Goal: Task Accomplishment & Management: Manage account settings

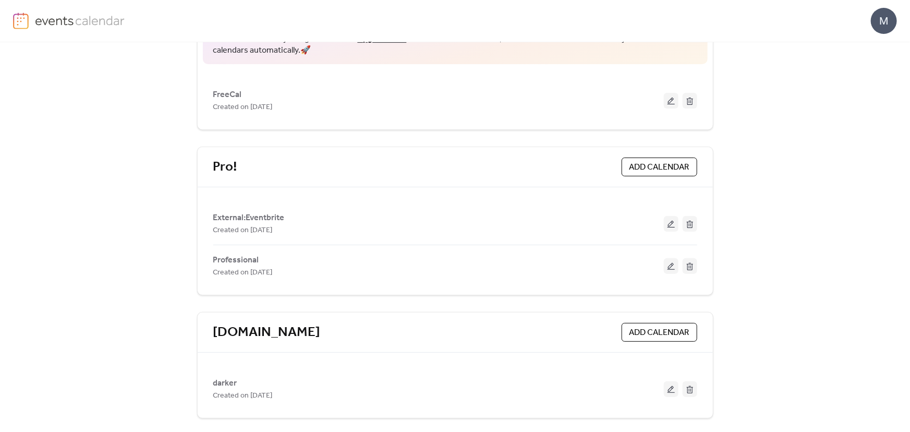
scroll to position [122, 0]
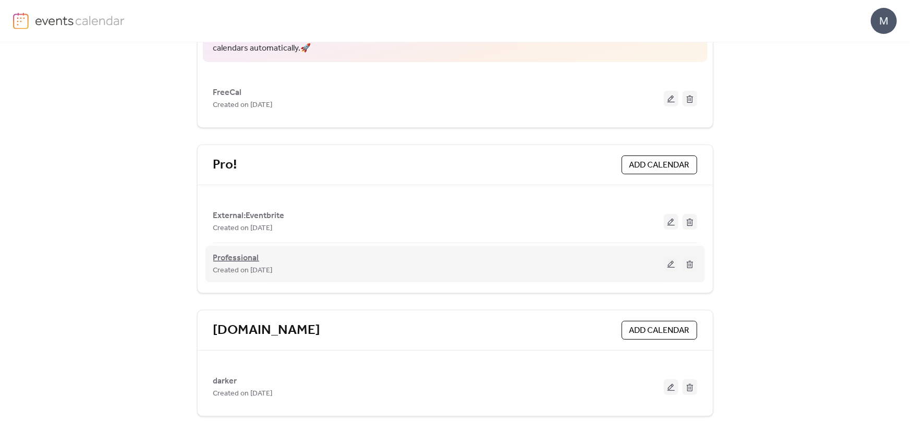
click at [227, 259] on span "Professional" at bounding box center [236, 258] width 46 height 13
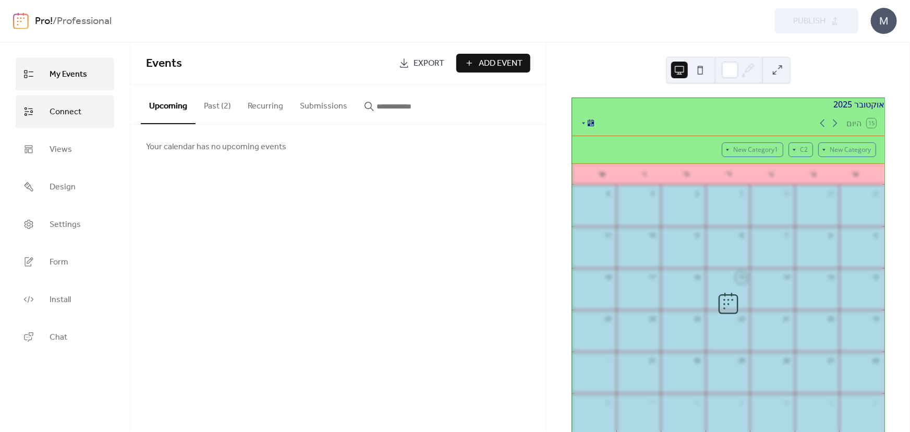
click at [50, 116] on span "Connect" at bounding box center [66, 112] width 32 height 17
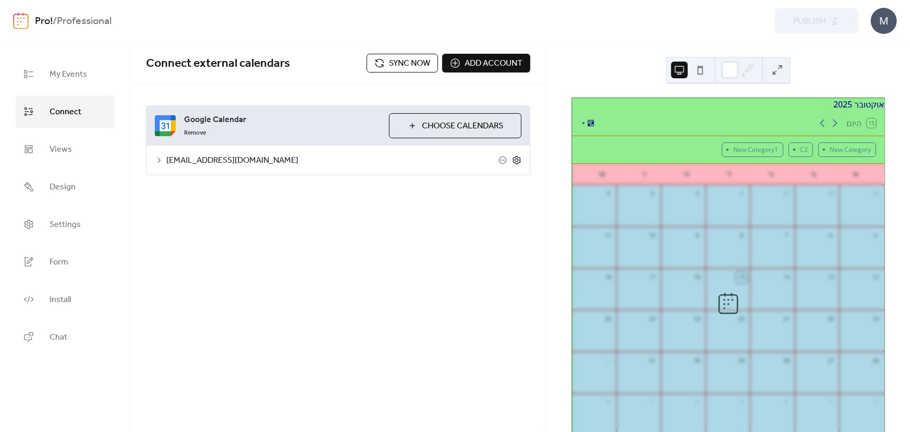
click at [513, 161] on icon at bounding box center [516, 159] width 9 height 9
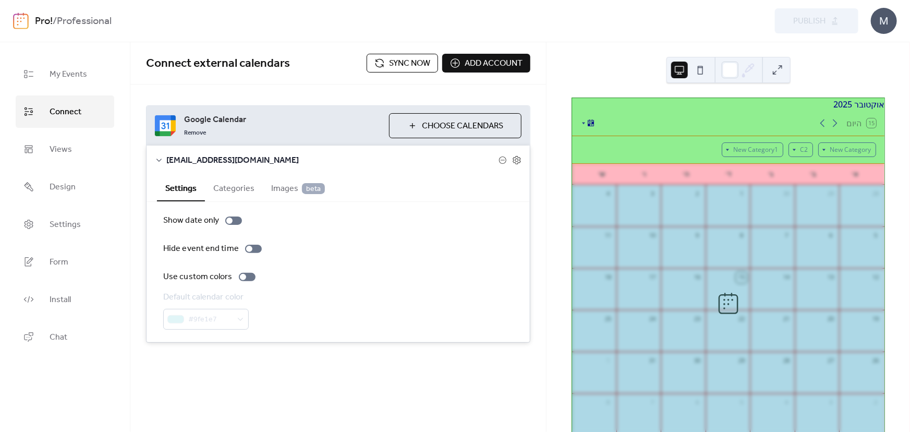
click at [302, 183] on span "beta" at bounding box center [313, 188] width 23 height 11
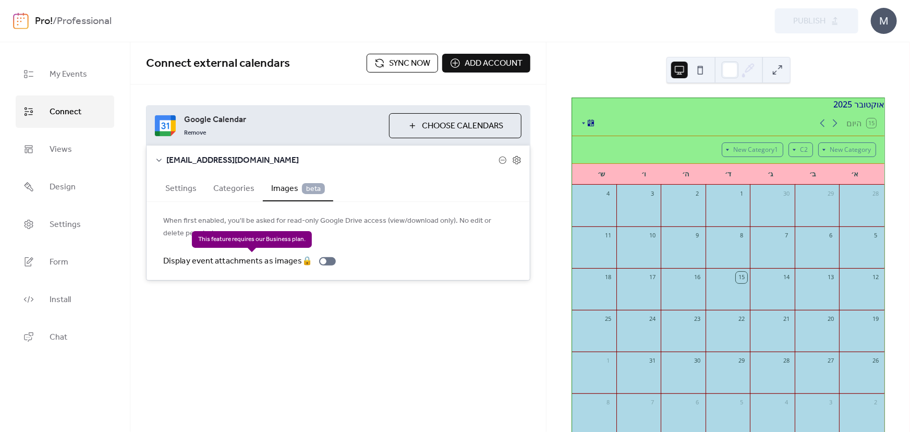
click at [330, 265] on div "Display event attachments as images 🔒" at bounding box center [251, 261] width 177 height 13
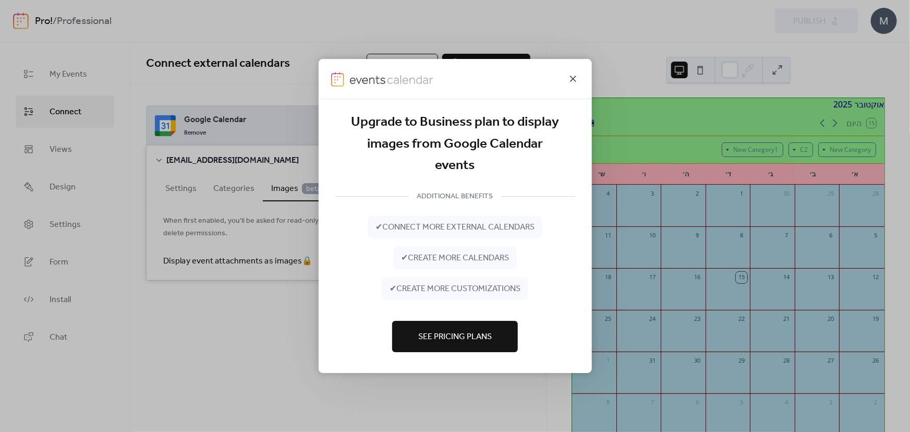
click at [572, 80] on icon at bounding box center [573, 79] width 6 height 6
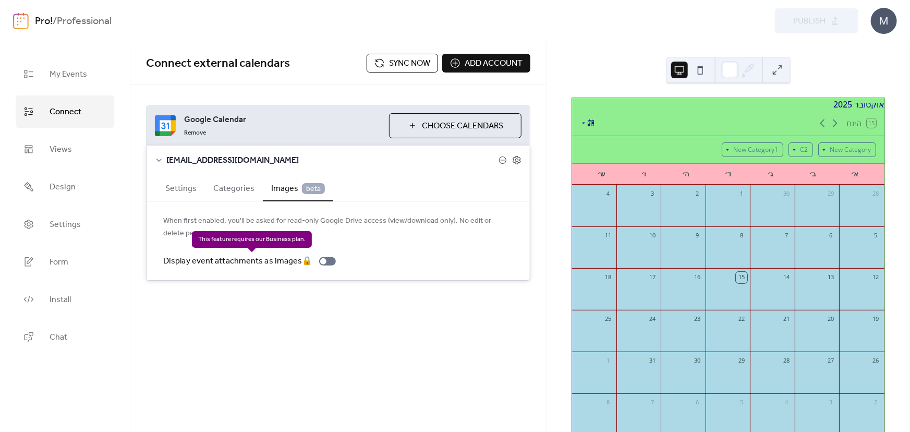
click at [325, 260] on div "Display event attachments as images 🔒" at bounding box center [251, 261] width 177 height 13
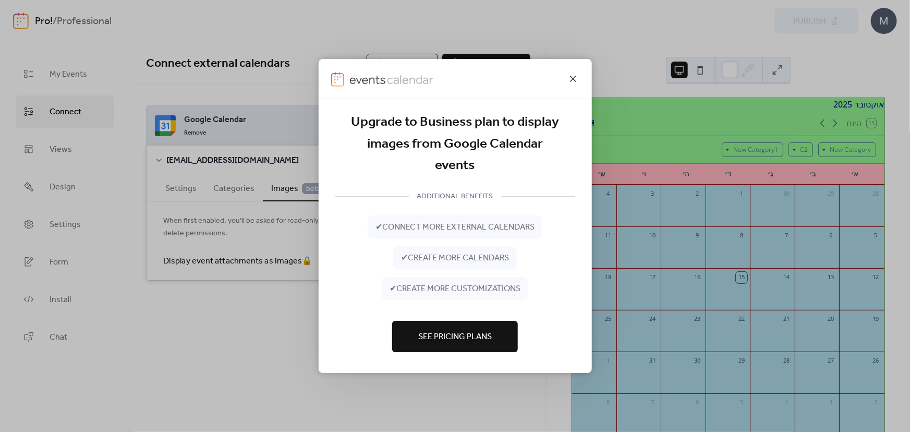
click at [574, 75] on icon at bounding box center [573, 78] width 13 height 13
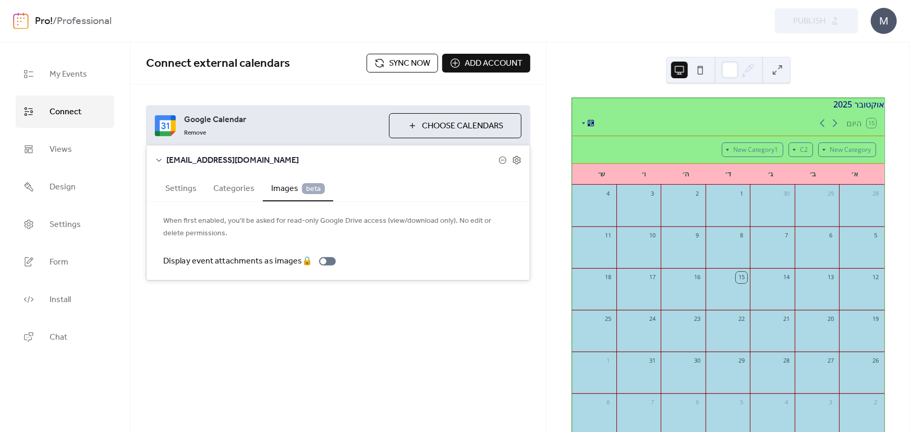
click at [19, 19] on img at bounding box center [21, 21] width 16 height 17
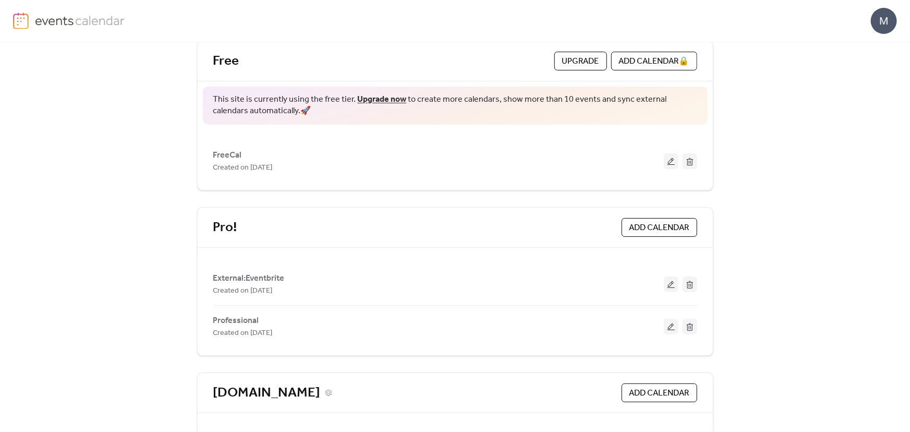
scroll to position [122, 0]
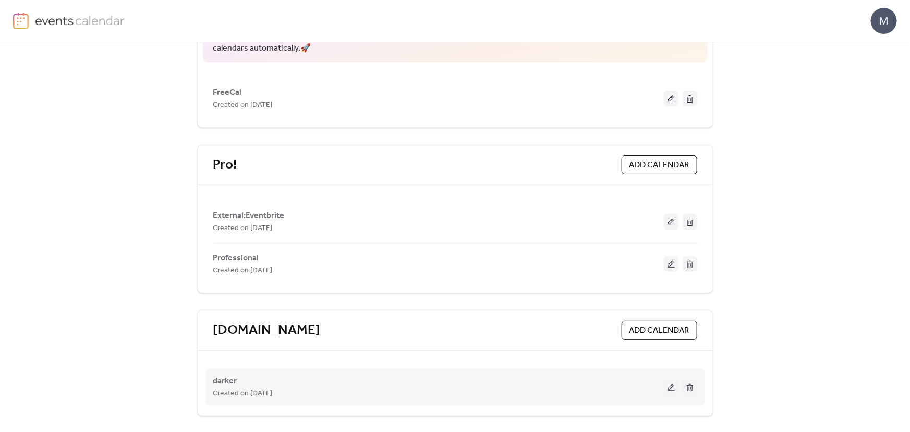
click at [671, 391] on button at bounding box center [671, 387] width 15 height 16
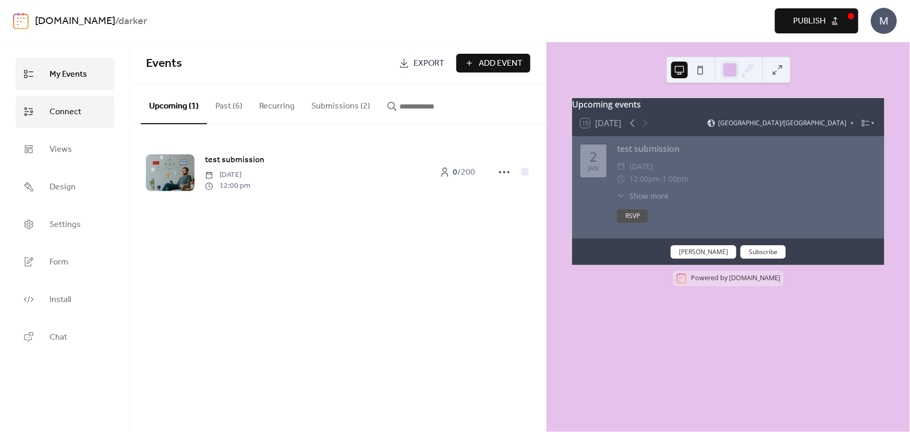
click at [96, 111] on link "Connect" at bounding box center [65, 111] width 99 height 32
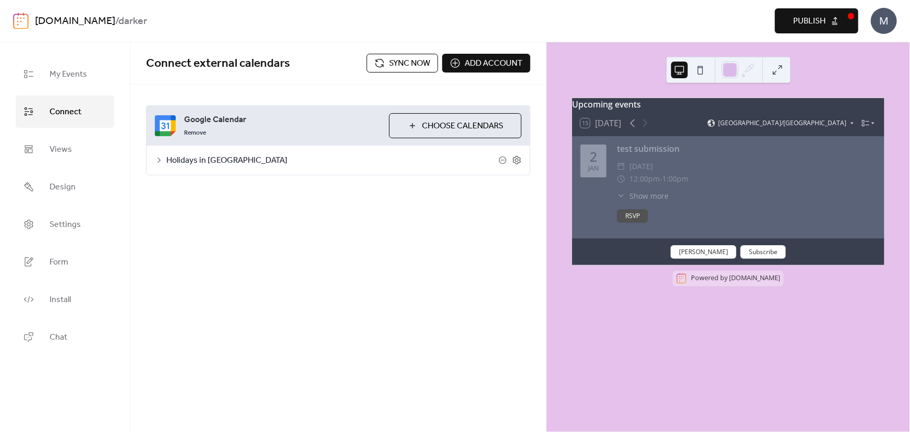
click at [258, 137] on div "Remove" at bounding box center [282, 132] width 197 height 13
click at [514, 160] on icon at bounding box center [516, 159] width 9 height 9
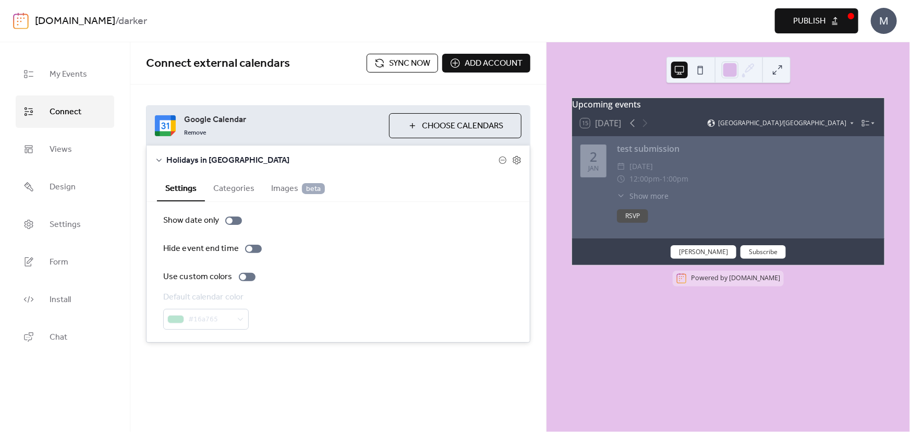
click at [287, 198] on button "Images beta" at bounding box center [298, 188] width 70 height 26
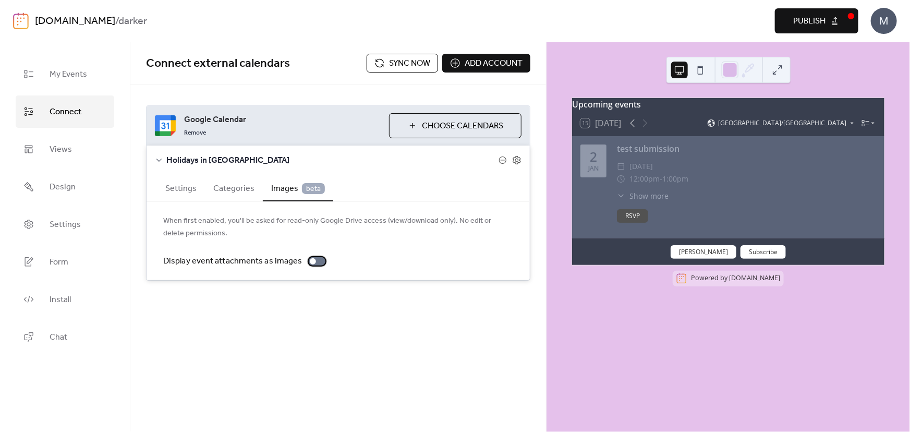
click at [310, 262] on div at bounding box center [313, 261] width 6 height 6
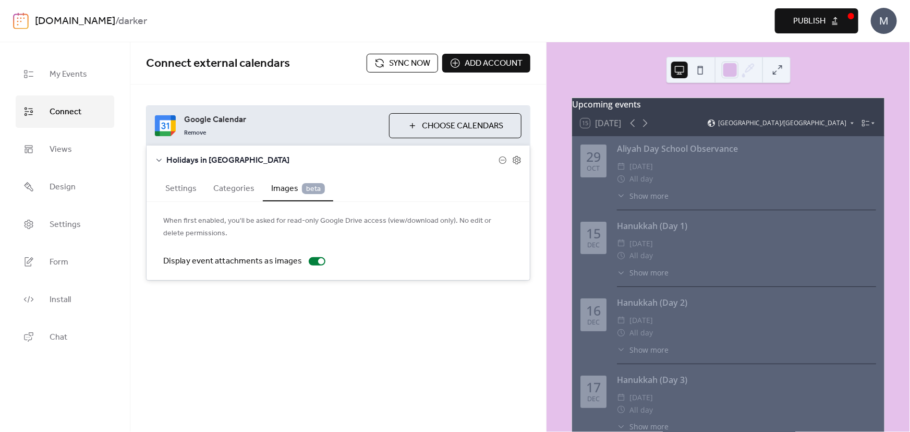
click at [644, 210] on div "Aliyah Day School Observance ​ [DATE] ​ All day ​ Show more Observance To hide …" at bounding box center [746, 176] width 259 height 68
click at [638, 208] on div "Aliyah Day School Observance ​ [DATE] ​ All day ​ Show more Observance To hide …" at bounding box center [746, 176] width 259 height 68
click at [644, 201] on span "Show more" at bounding box center [648, 195] width 39 height 11
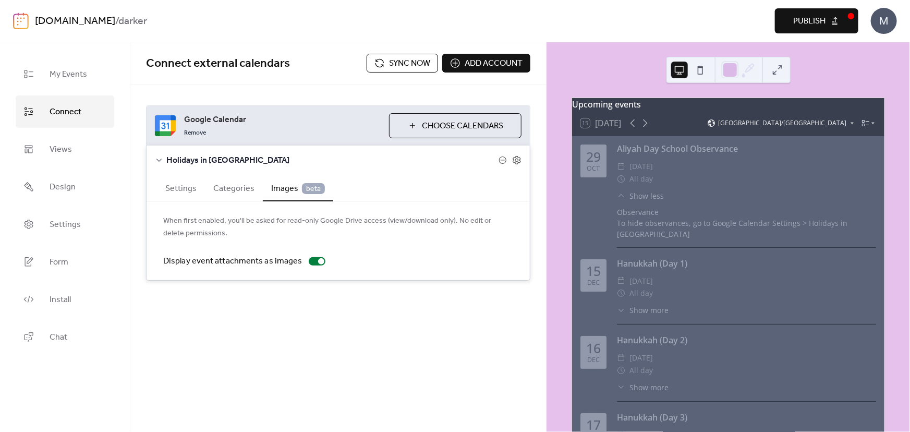
click at [438, 120] on span "Choose Calendars" at bounding box center [462, 126] width 81 height 13
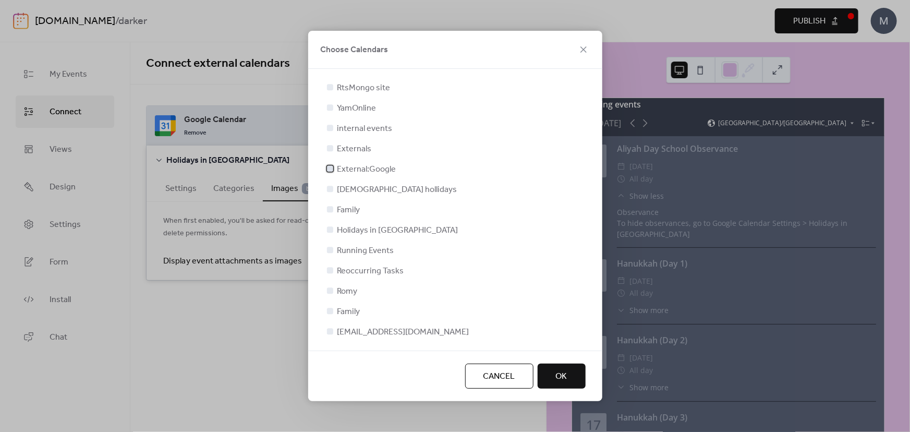
click at [330, 172] on div at bounding box center [330, 168] width 10 height 10
click at [563, 375] on span "OK" at bounding box center [561, 376] width 11 height 13
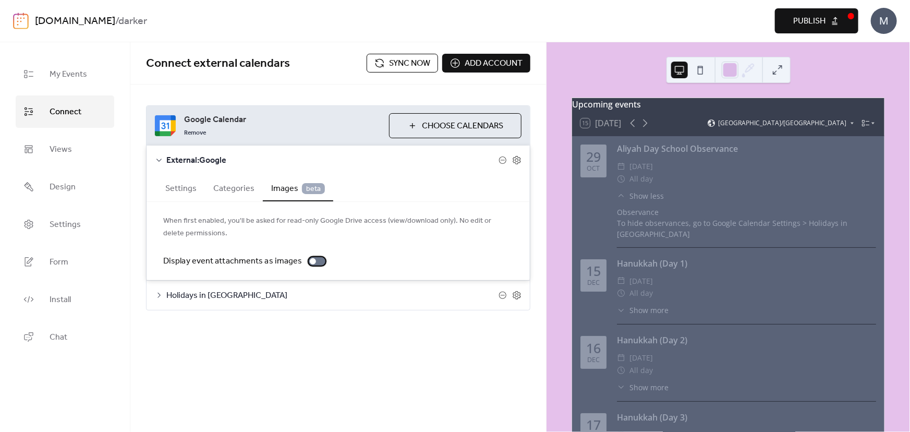
click at [311, 260] on div at bounding box center [313, 261] width 6 height 6
click at [163, 293] on icon at bounding box center [159, 295] width 8 height 8
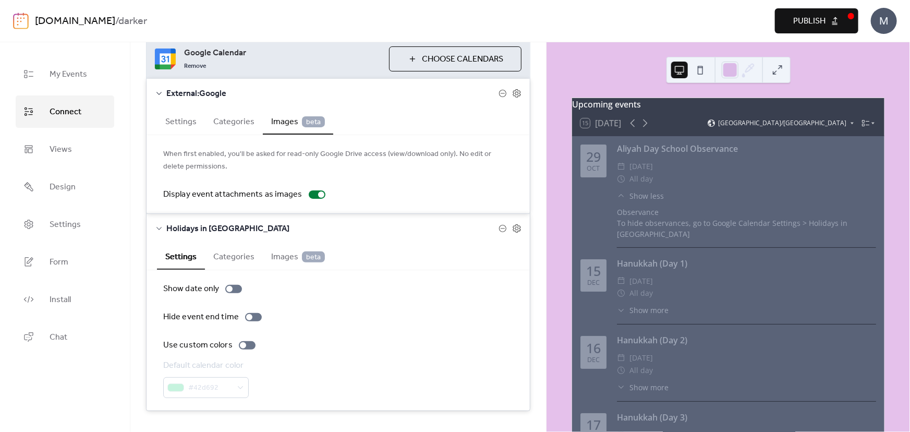
scroll to position [87, 0]
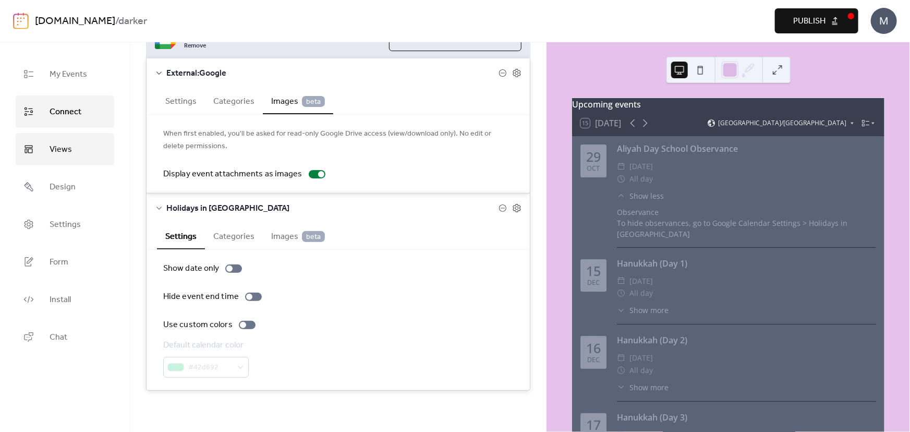
click at [54, 164] on link "Views" at bounding box center [65, 149] width 99 height 32
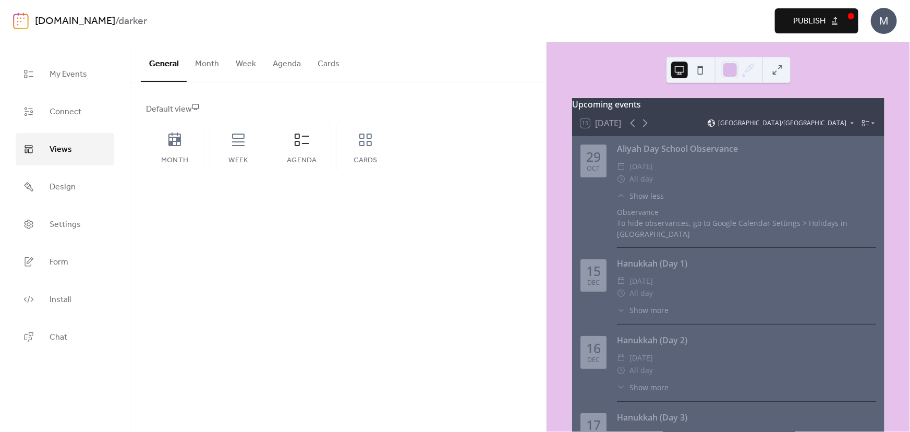
click at [217, 66] on button "Month" at bounding box center [207, 61] width 41 height 39
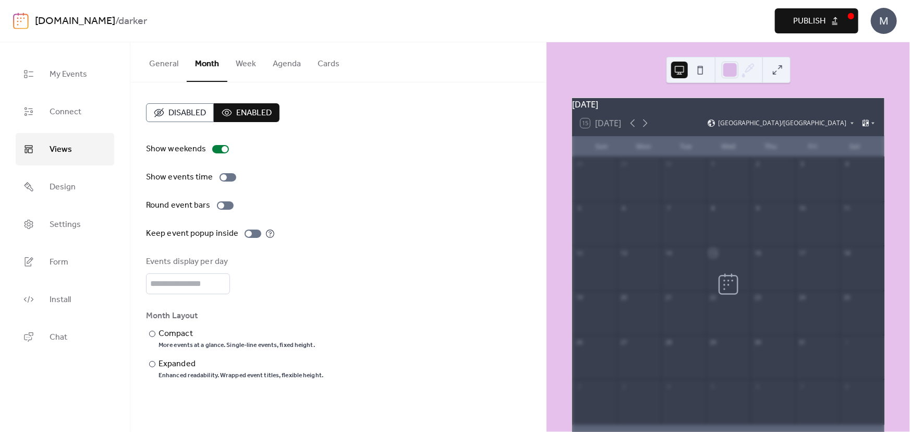
click at [237, 63] on button "Week" at bounding box center [245, 61] width 37 height 39
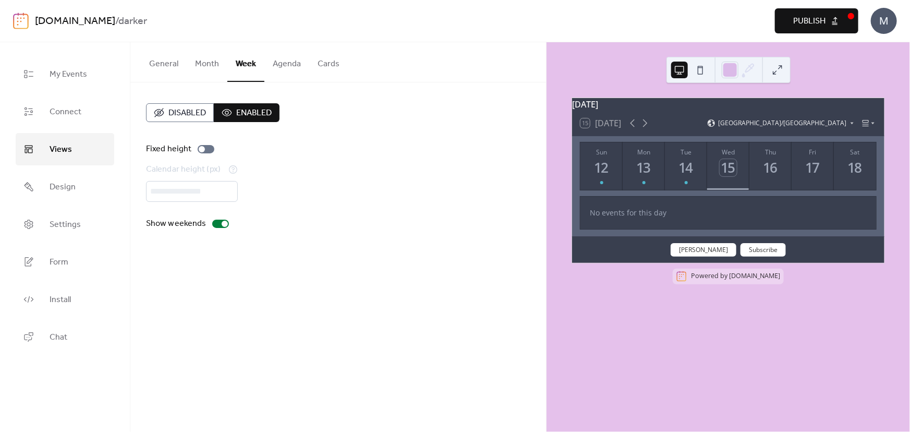
click at [292, 63] on button "Agenda" at bounding box center [286, 61] width 45 height 39
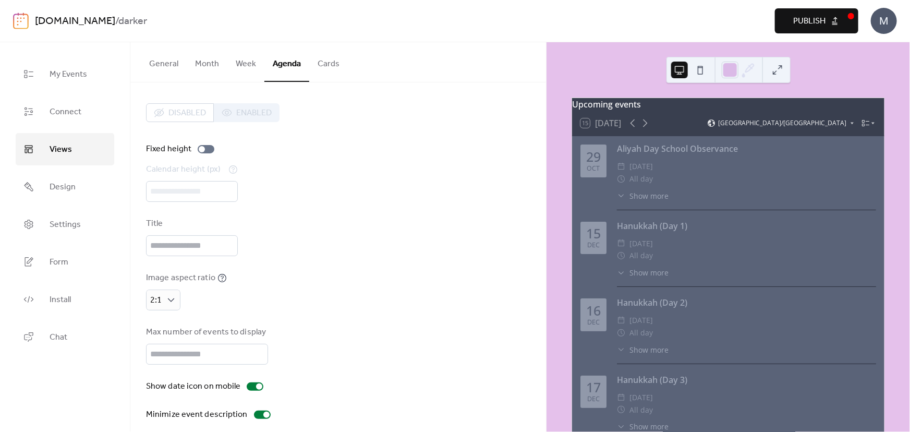
click at [322, 63] on button "Cards" at bounding box center [328, 61] width 39 height 39
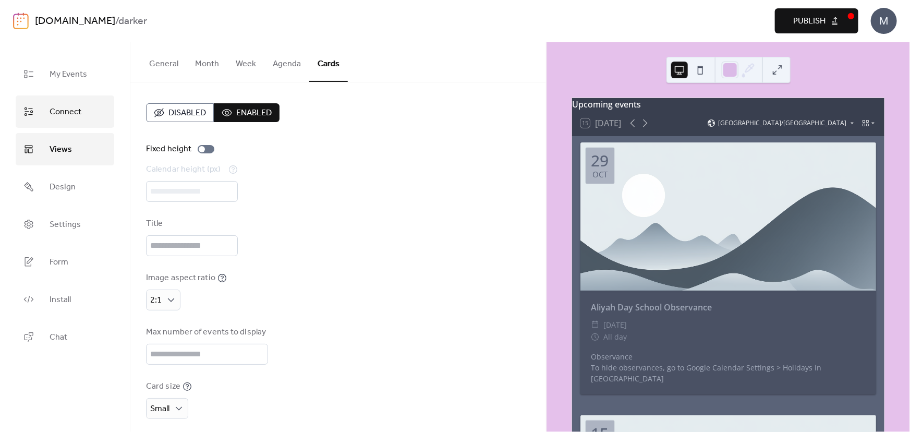
click at [65, 111] on span "Connect" at bounding box center [66, 112] width 32 height 17
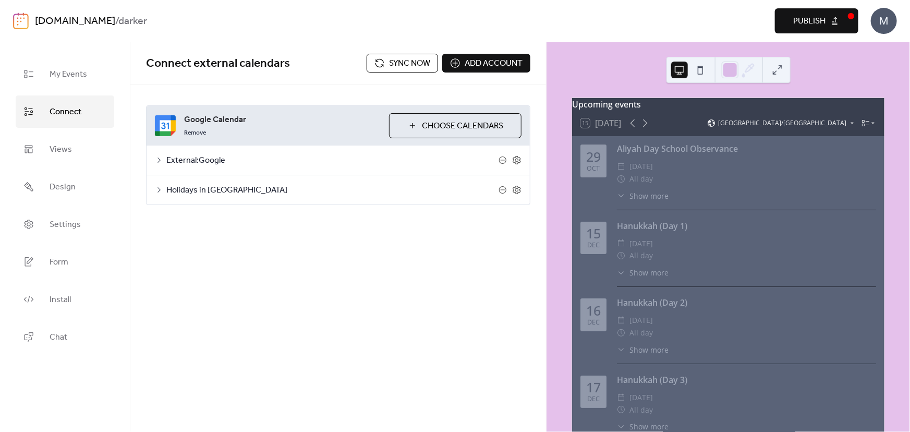
click at [412, 62] on span "Sync now" at bounding box center [409, 63] width 41 height 13
click at [504, 190] on icon at bounding box center [502, 190] width 4 height 1
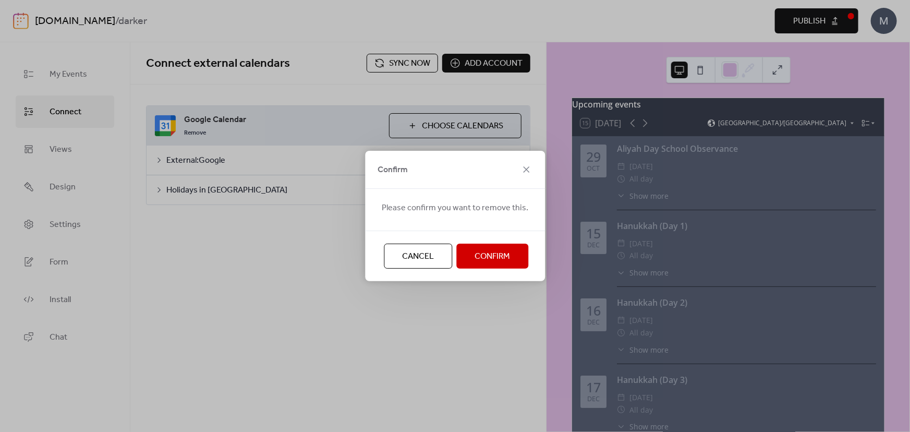
click at [500, 260] on span "Confirm" at bounding box center [491, 256] width 35 height 13
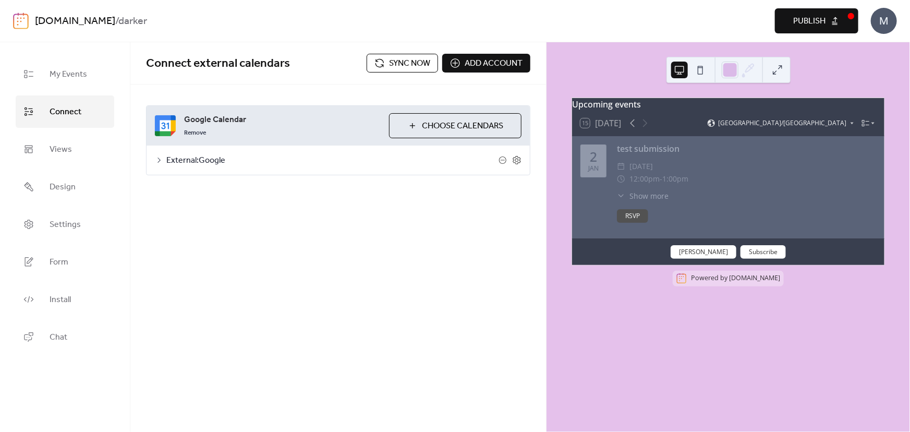
click at [622, 200] on icon at bounding box center [621, 195] width 8 height 8
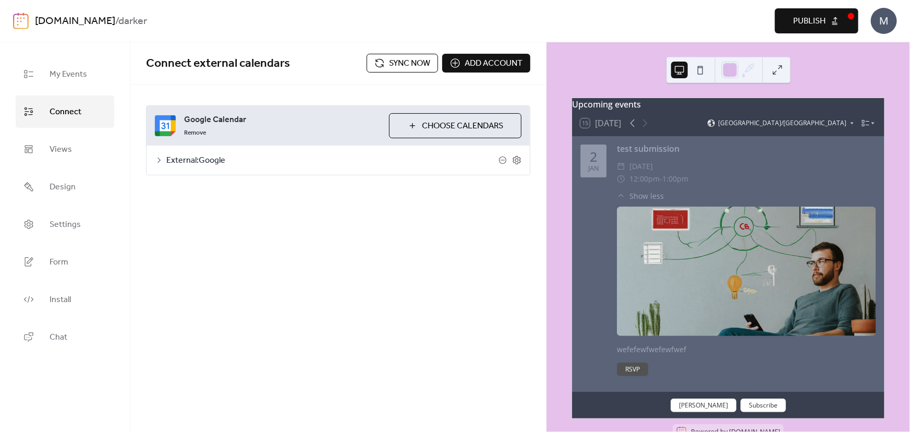
click at [160, 158] on icon at bounding box center [159, 160] width 8 height 8
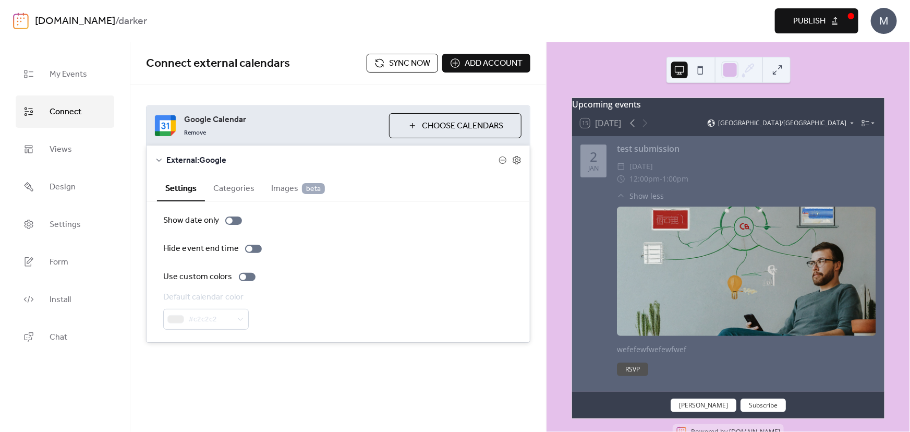
click at [408, 67] on span "Sync now" at bounding box center [409, 63] width 41 height 13
click at [865, 127] on icon at bounding box center [865, 123] width 8 height 8
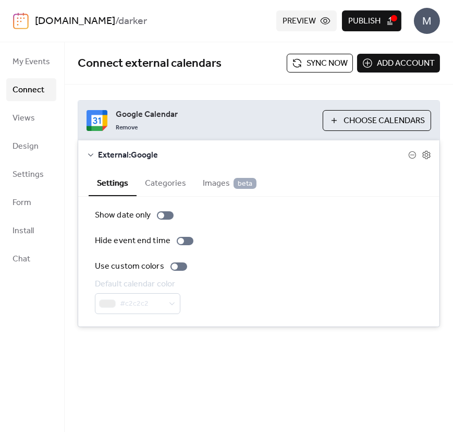
click at [308, 61] on span "Sync now" at bounding box center [327, 63] width 41 height 13
click at [326, 65] on span "Sync now" at bounding box center [327, 63] width 41 height 13
click at [30, 118] on span "Views" at bounding box center [24, 118] width 22 height 17
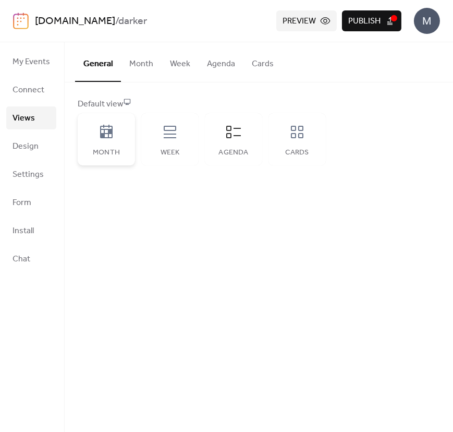
click at [121, 134] on div "Month" at bounding box center [106, 139] width 57 height 52
click at [293, 28] on span "Preview" at bounding box center [299, 21] width 33 height 13
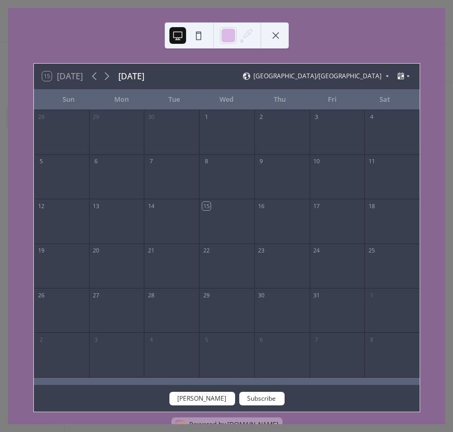
click at [258, 205] on div "16" at bounding box center [262, 206] width 8 height 8
